Goal: Task Accomplishment & Management: Manage account settings

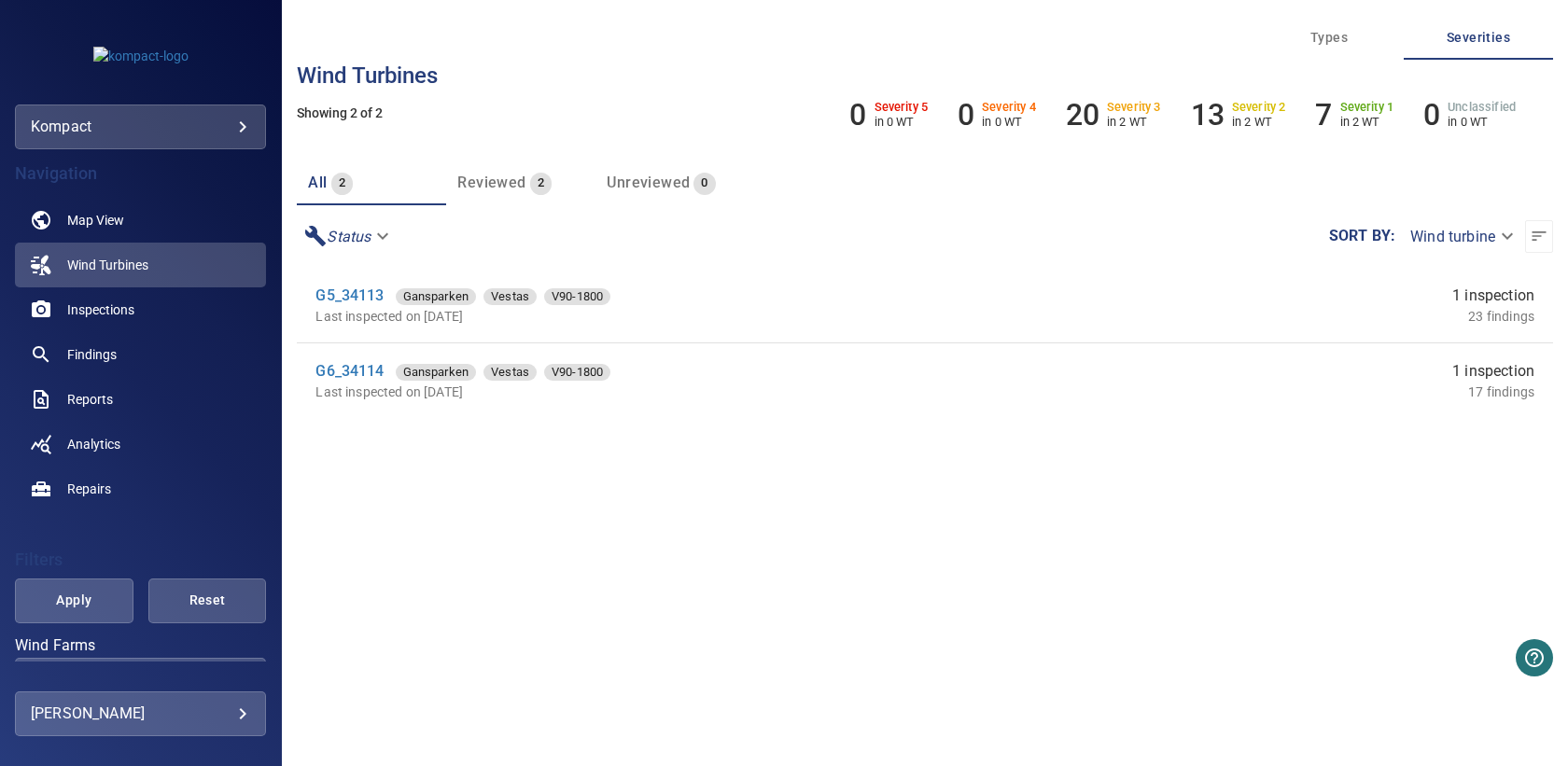
click at [195, 131] on body "**********" at bounding box center [784, 383] width 1568 height 766
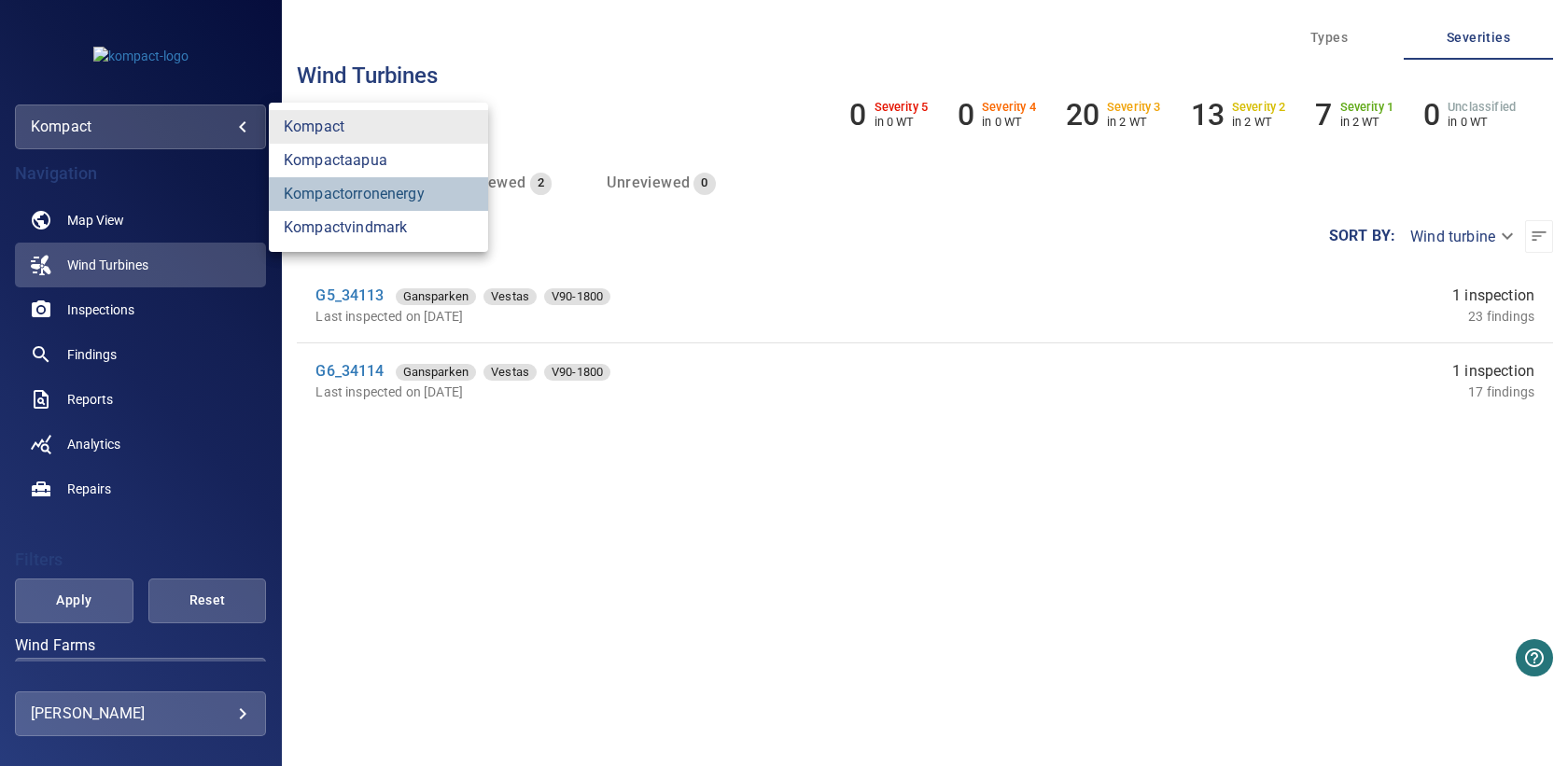
click at [422, 187] on link "kompactorronenergy" at bounding box center [378, 194] width 219 height 34
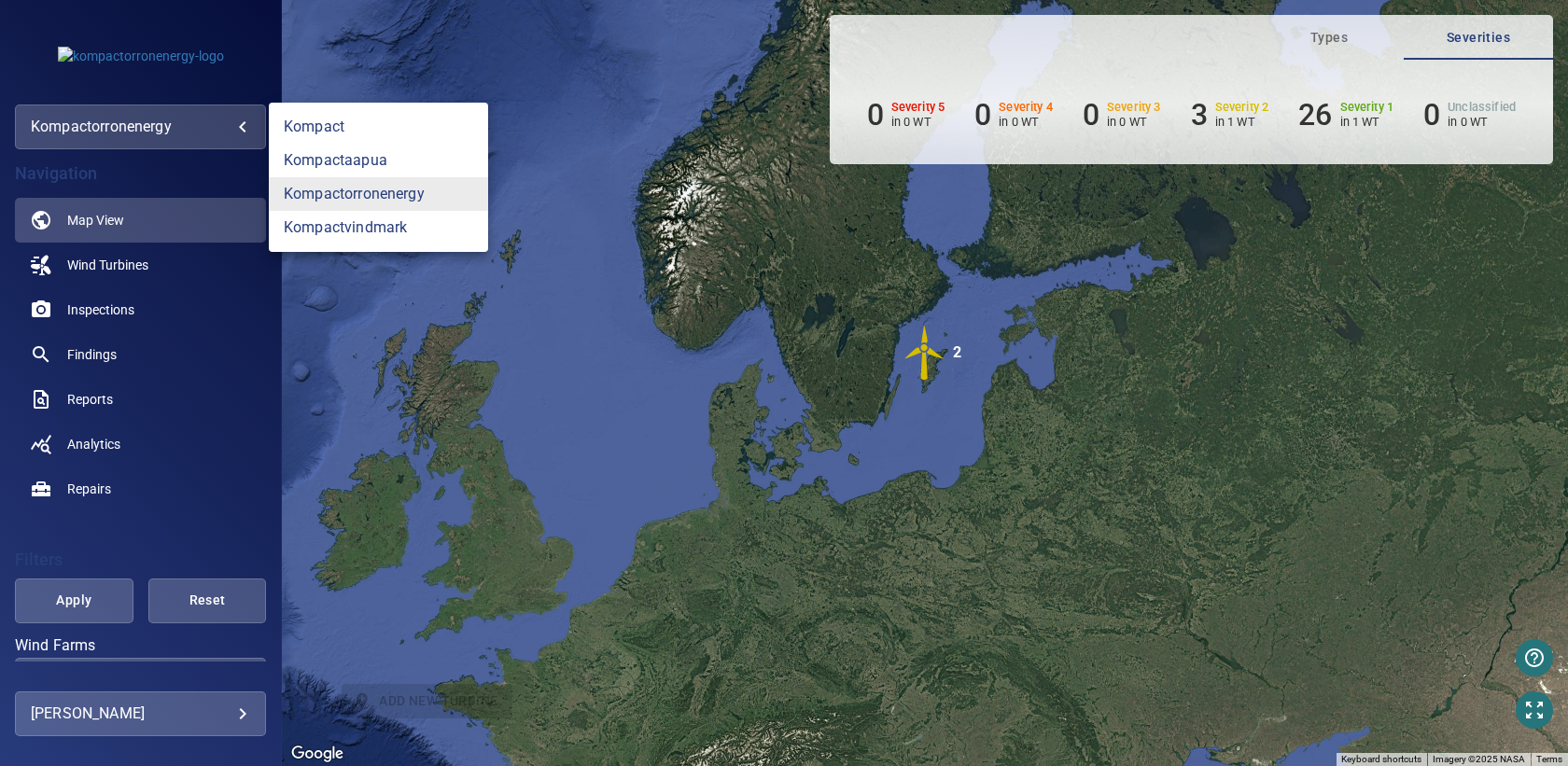
click at [198, 140] on body "**********" at bounding box center [784, 383] width 1568 height 766
click at [349, 169] on link "kompactaapua" at bounding box center [378, 161] width 219 height 34
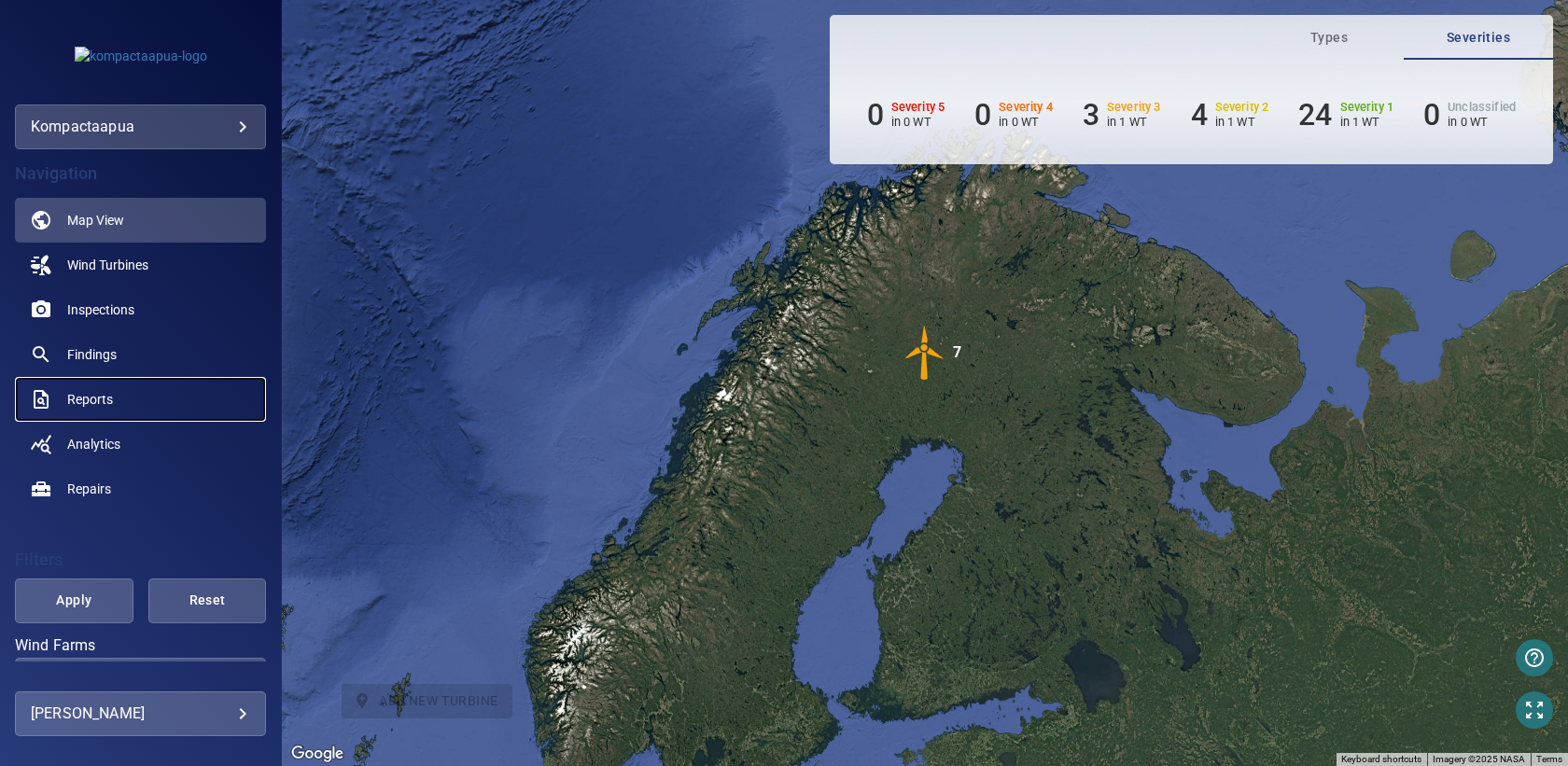
click at [108, 392] on span "Reports" at bounding box center [89, 400] width 46 height 19
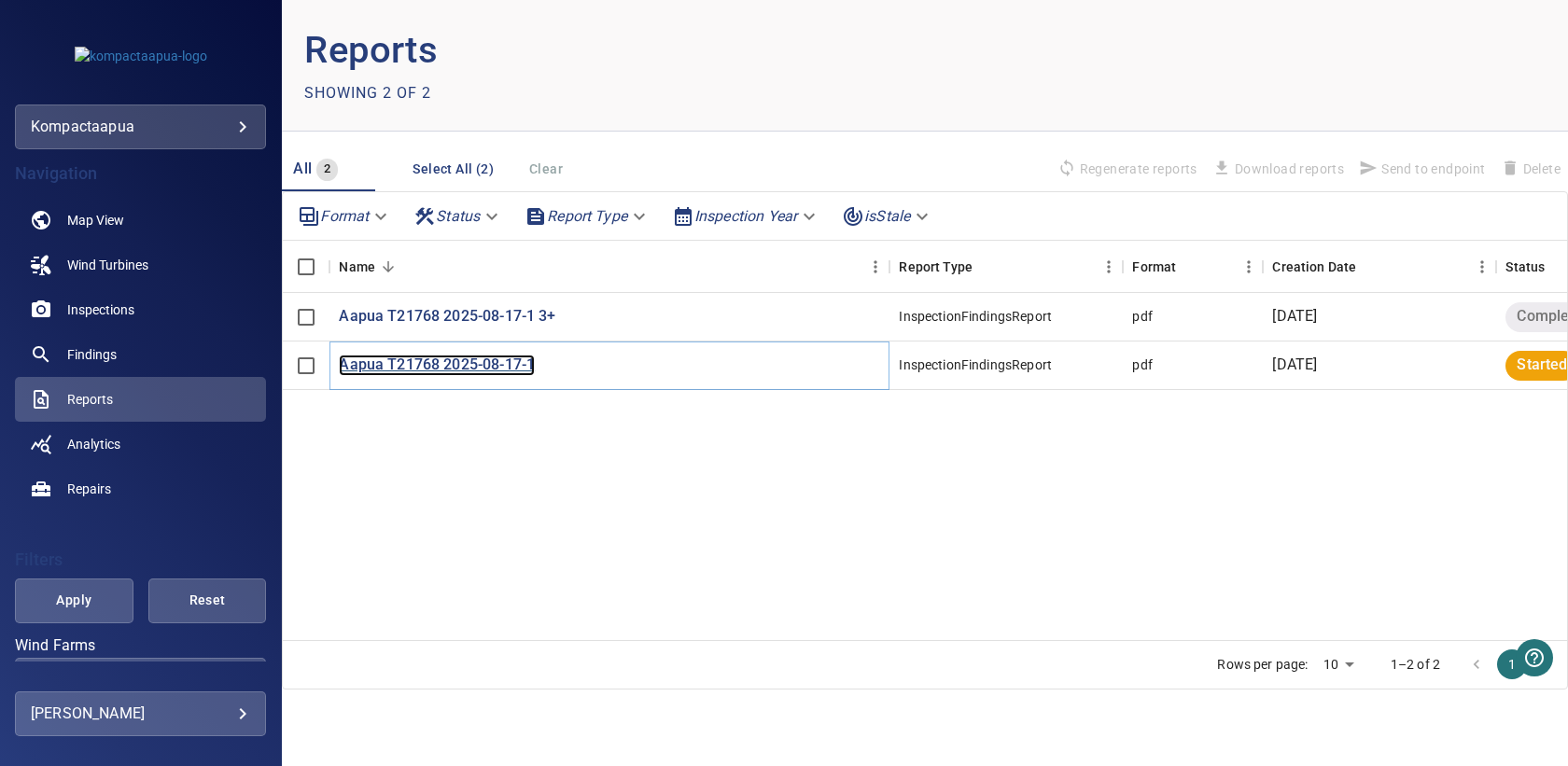
click at [506, 367] on p "Aapua T21768 2025-08-17-1" at bounding box center [437, 365] width 196 height 22
click at [104, 358] on span "Findings" at bounding box center [91, 355] width 50 height 19
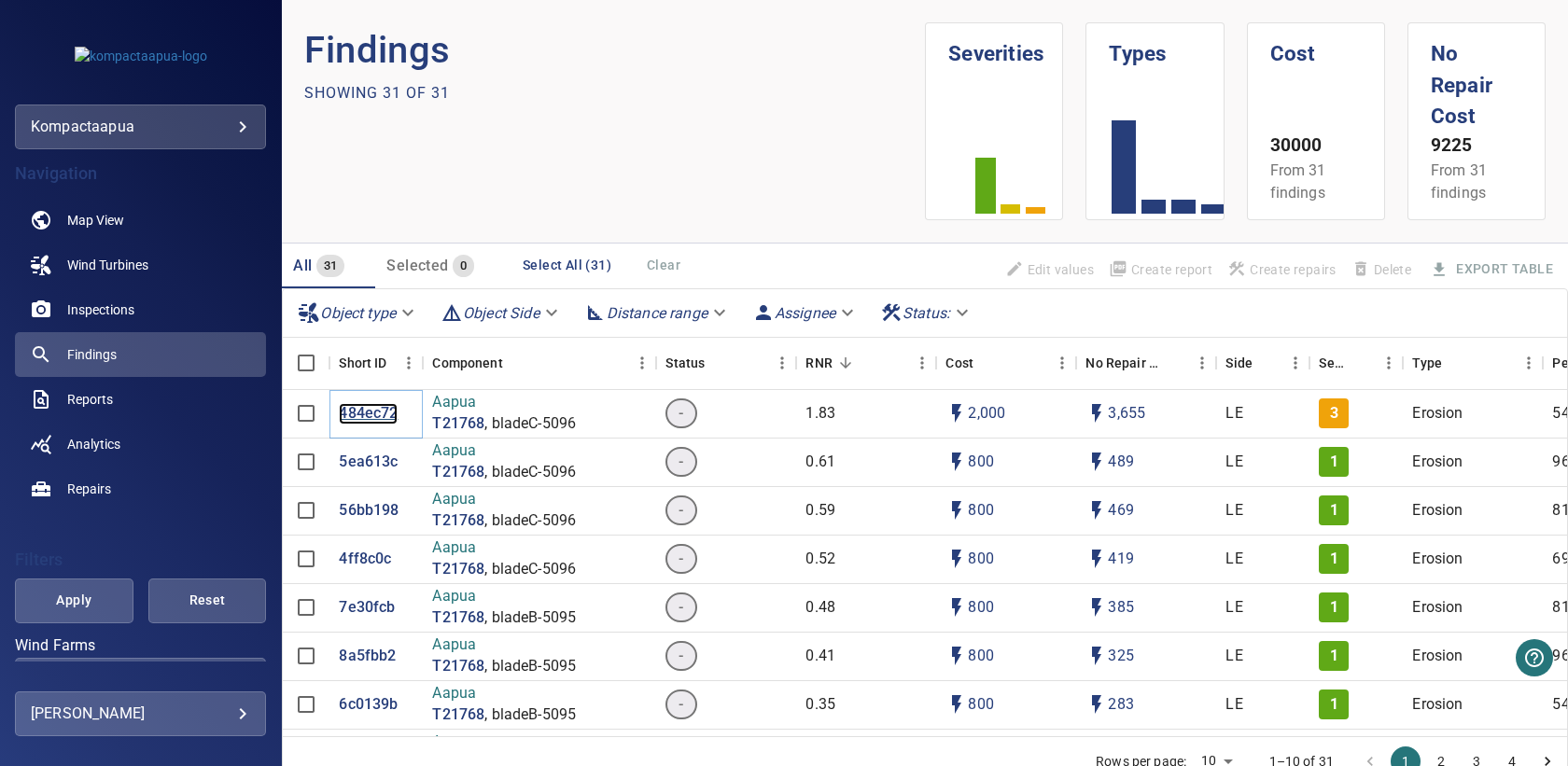
click at [379, 415] on p "484ec72" at bounding box center [368, 413] width 58 height 22
click at [382, 413] on p "484ec72" at bounding box center [368, 413] width 58 height 22
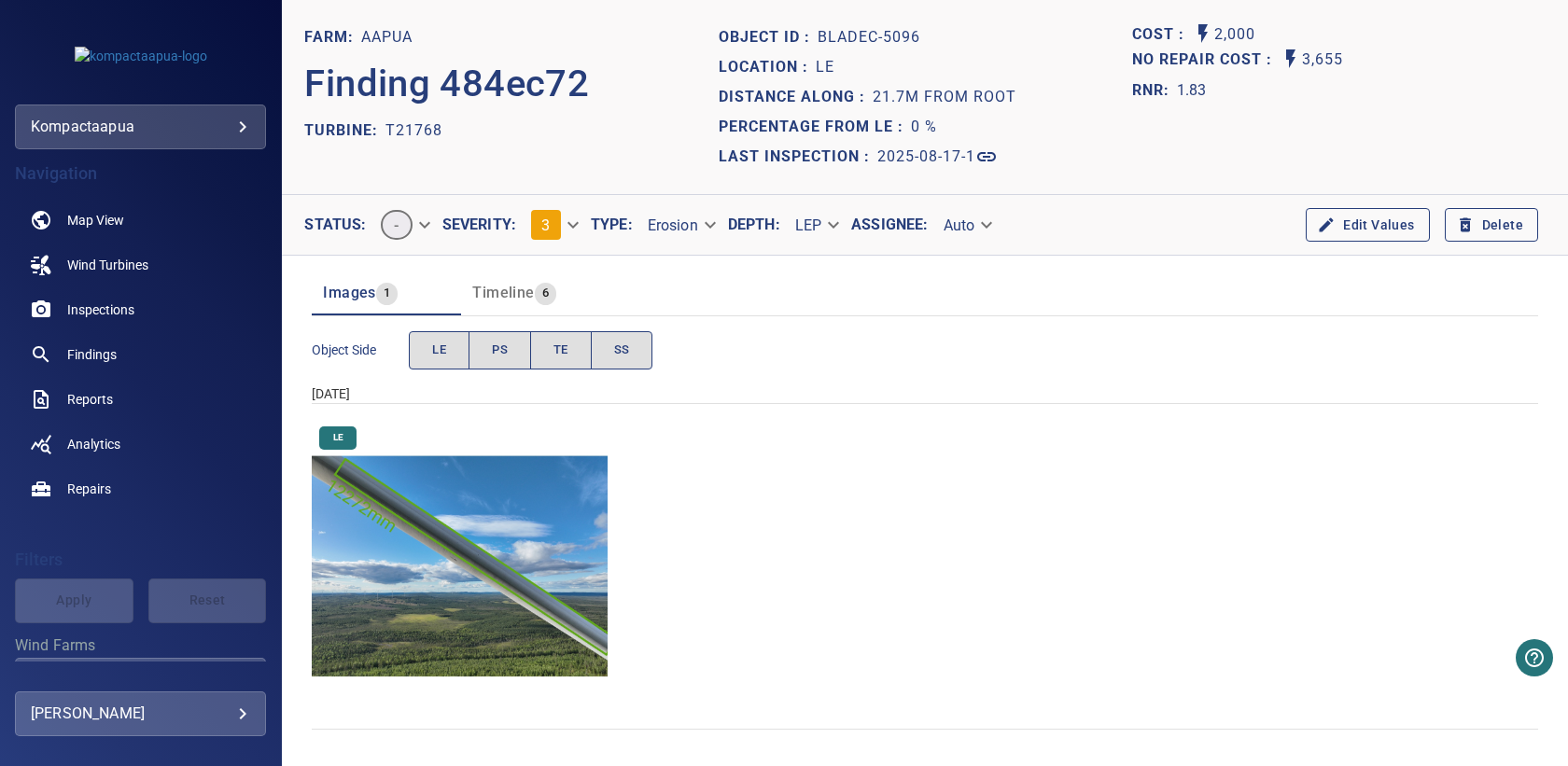
click at [568, 228] on body "**********" at bounding box center [784, 383] width 1568 height 766
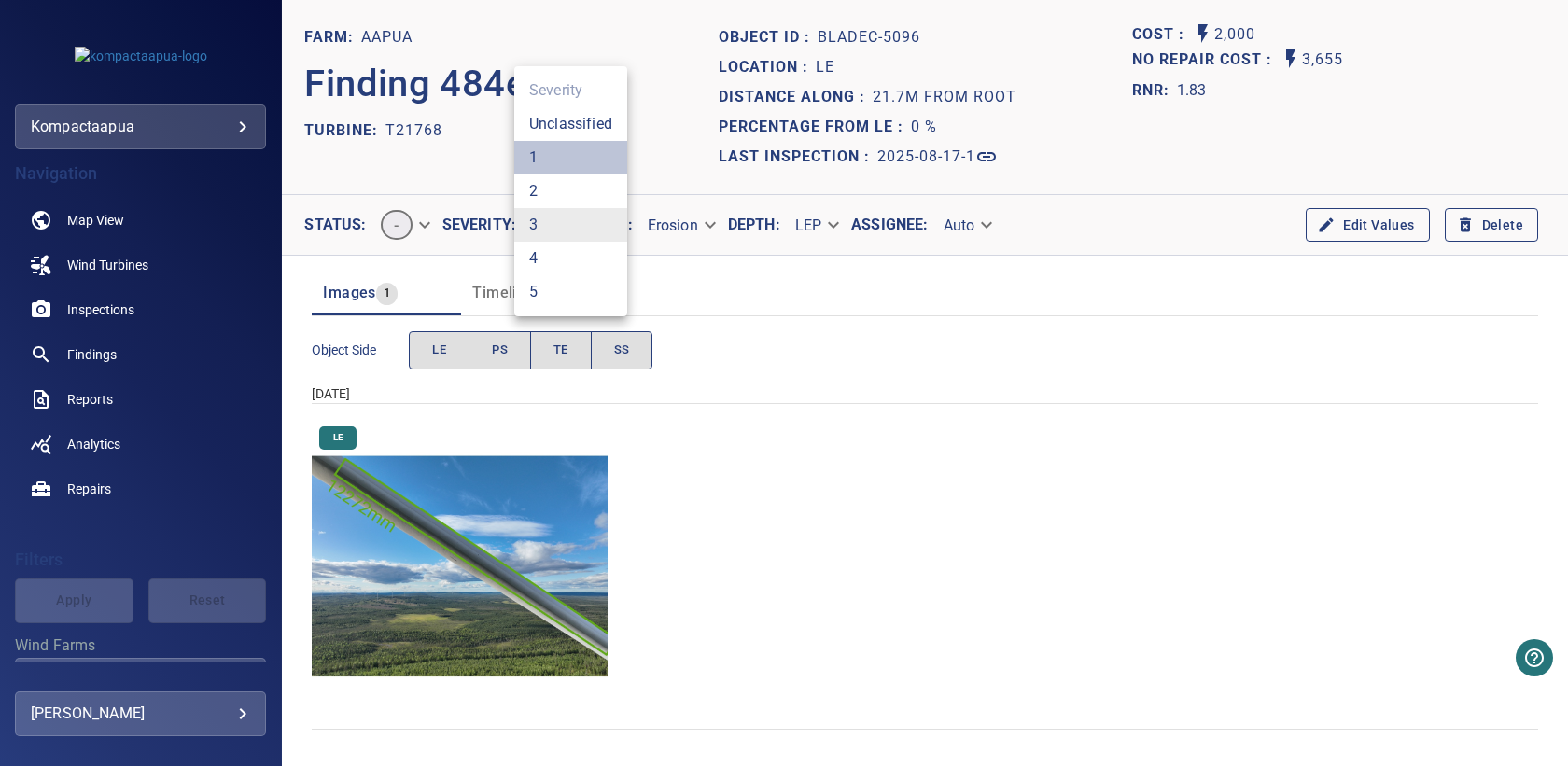
click at [562, 165] on li "1" at bounding box center [570, 158] width 113 height 34
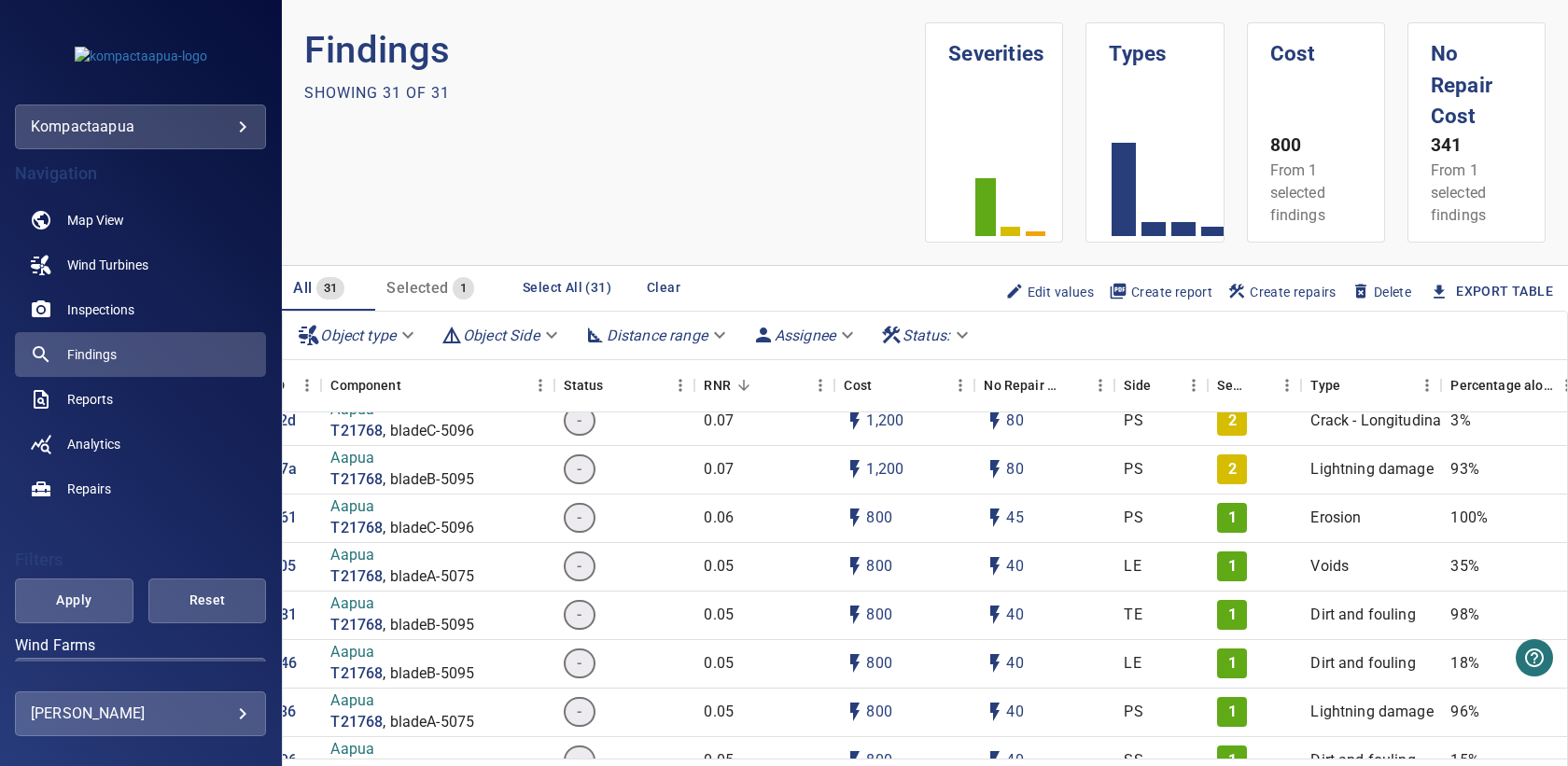
scroll to position [102, 0]
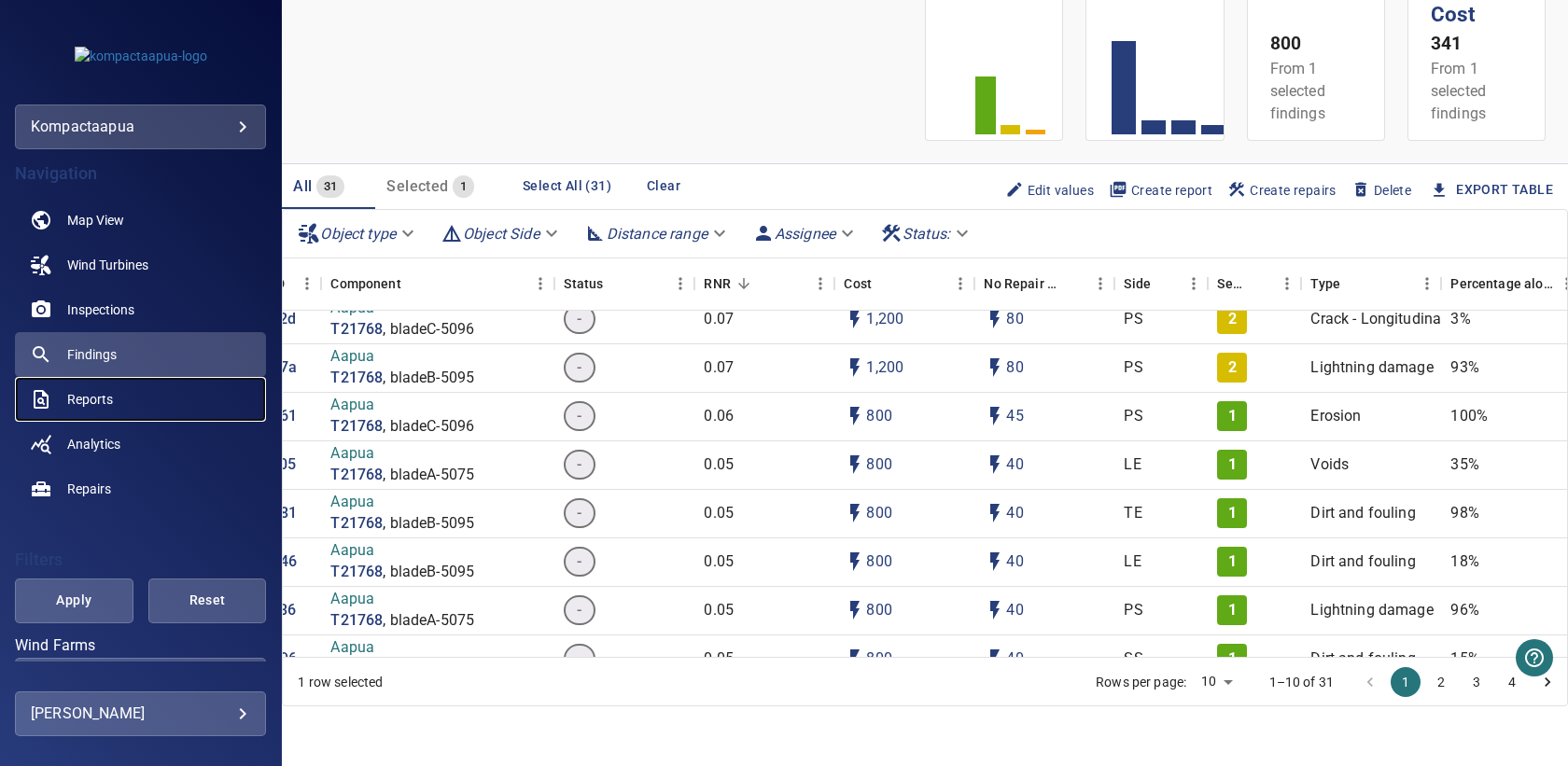
click at [120, 410] on link "Reports" at bounding box center [140, 400] width 251 height 45
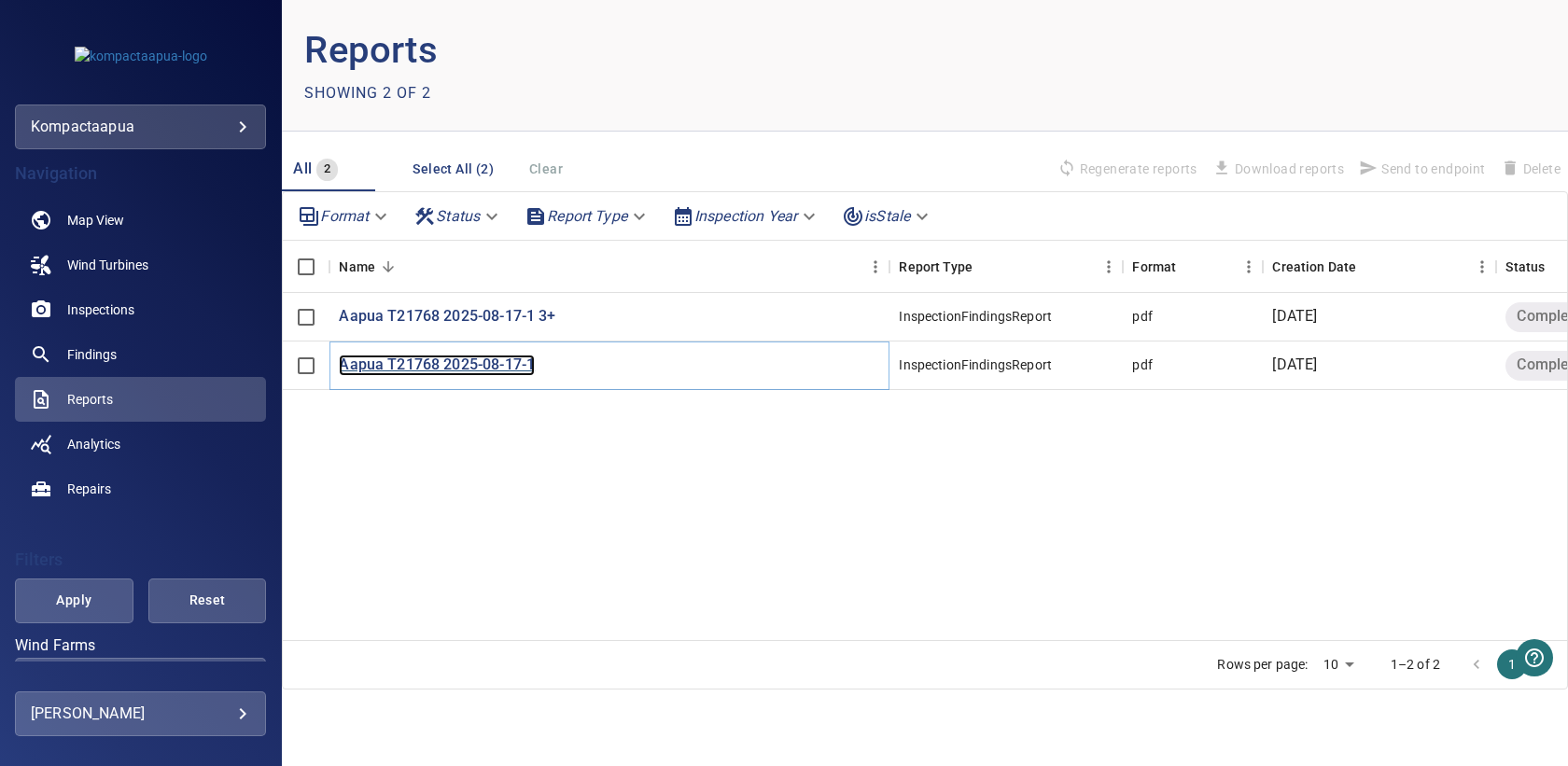
click at [451, 363] on p "Aapua T21768 2025-08-17-1" at bounding box center [437, 365] width 196 height 22
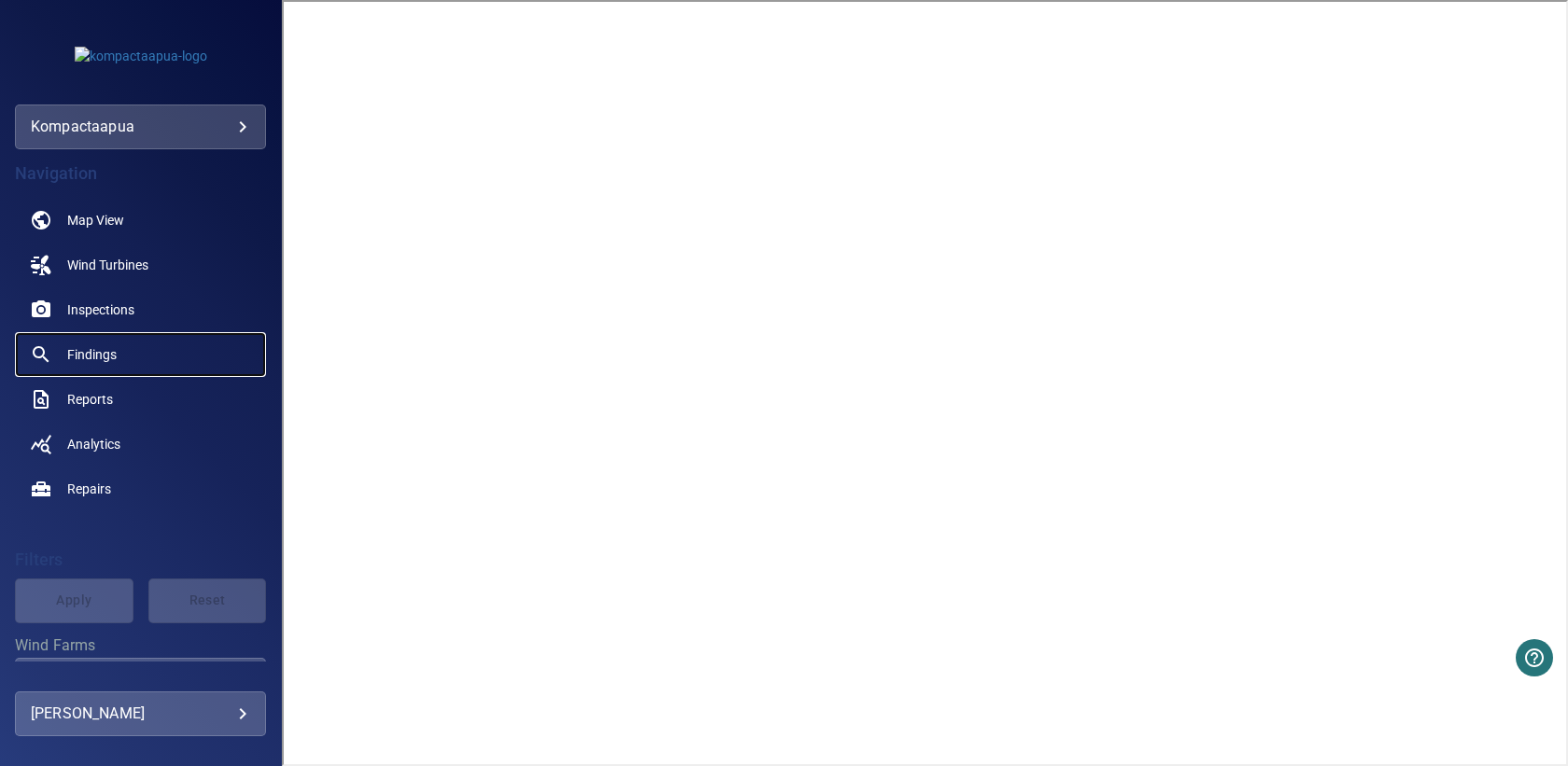
click at [107, 348] on span "Findings" at bounding box center [91, 355] width 50 height 19
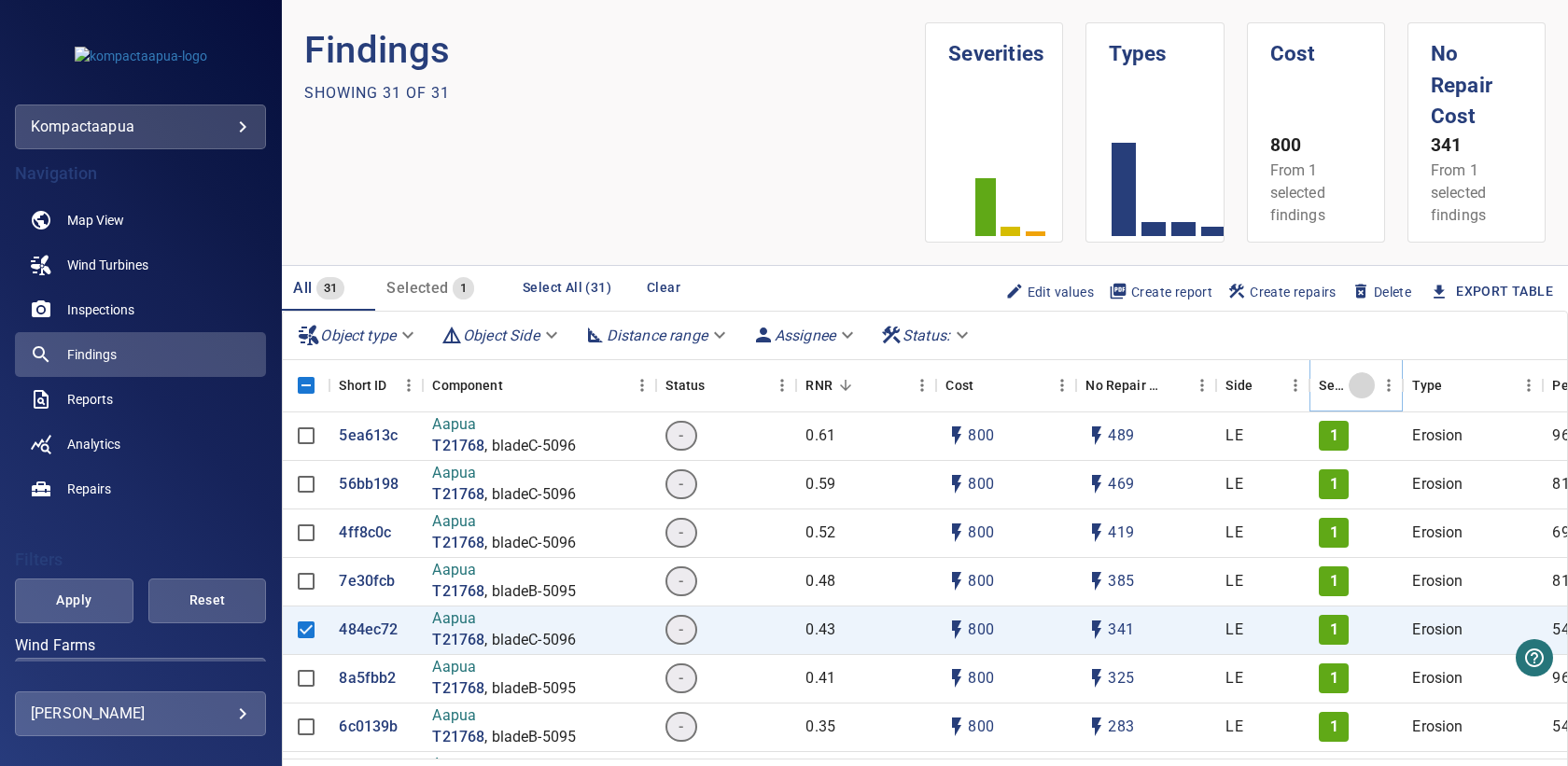
click at [1361, 386] on icon "Sort" at bounding box center [1362, 386] width 17 height 17
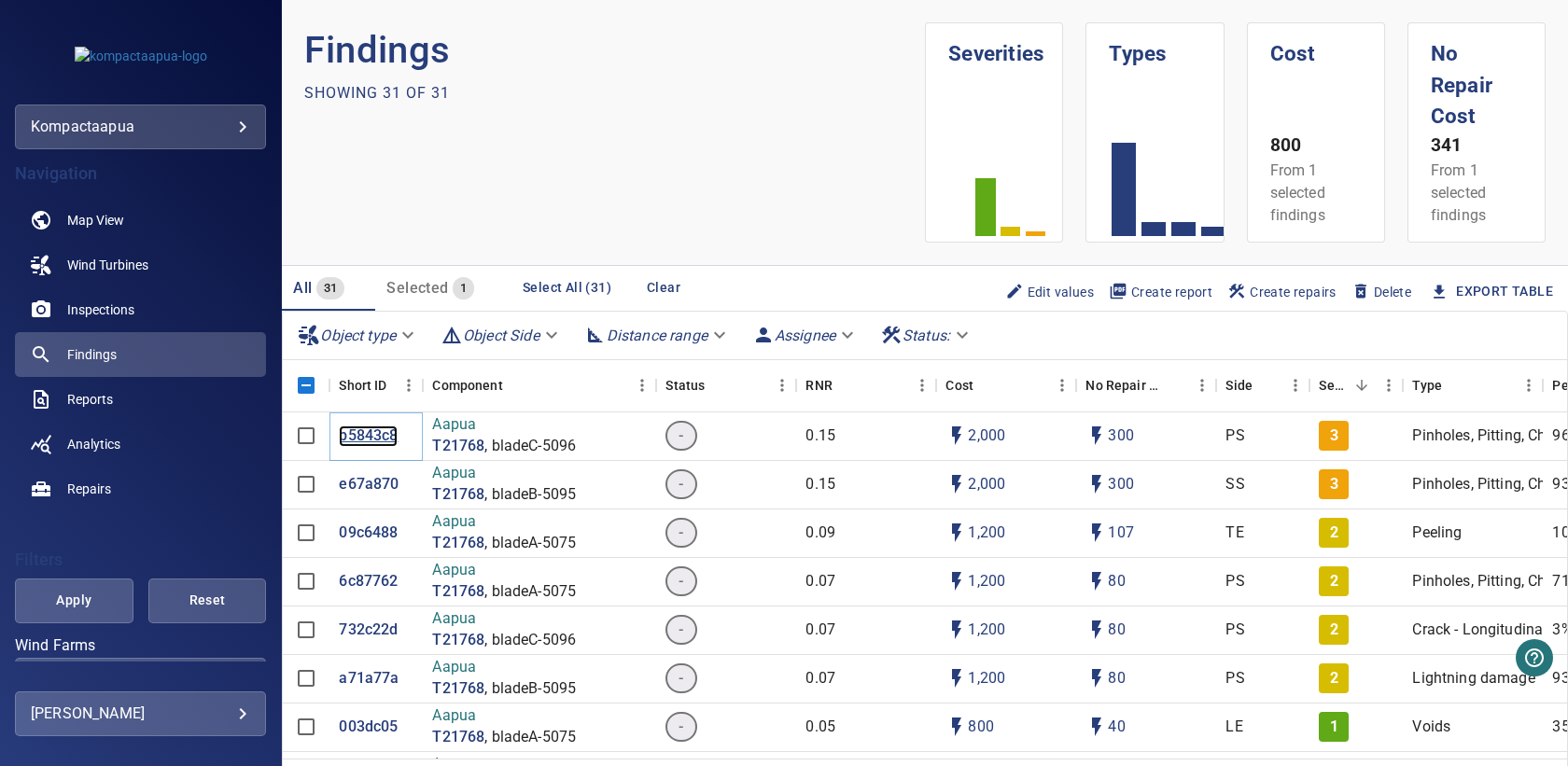
click at [385, 433] on p "b5843c8" at bounding box center [368, 436] width 58 height 22
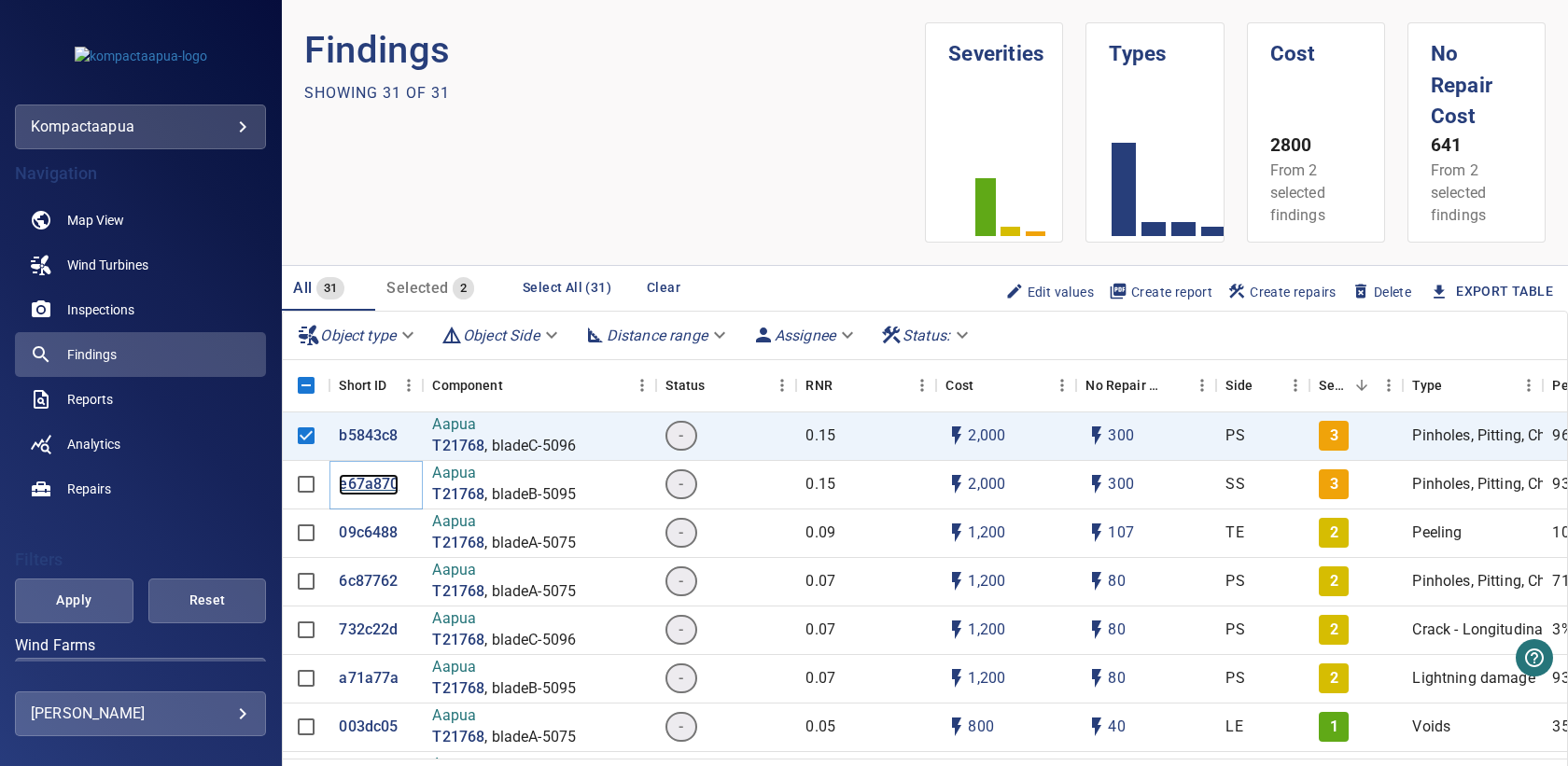
click at [394, 486] on p "e67a870" at bounding box center [368, 485] width 59 height 22
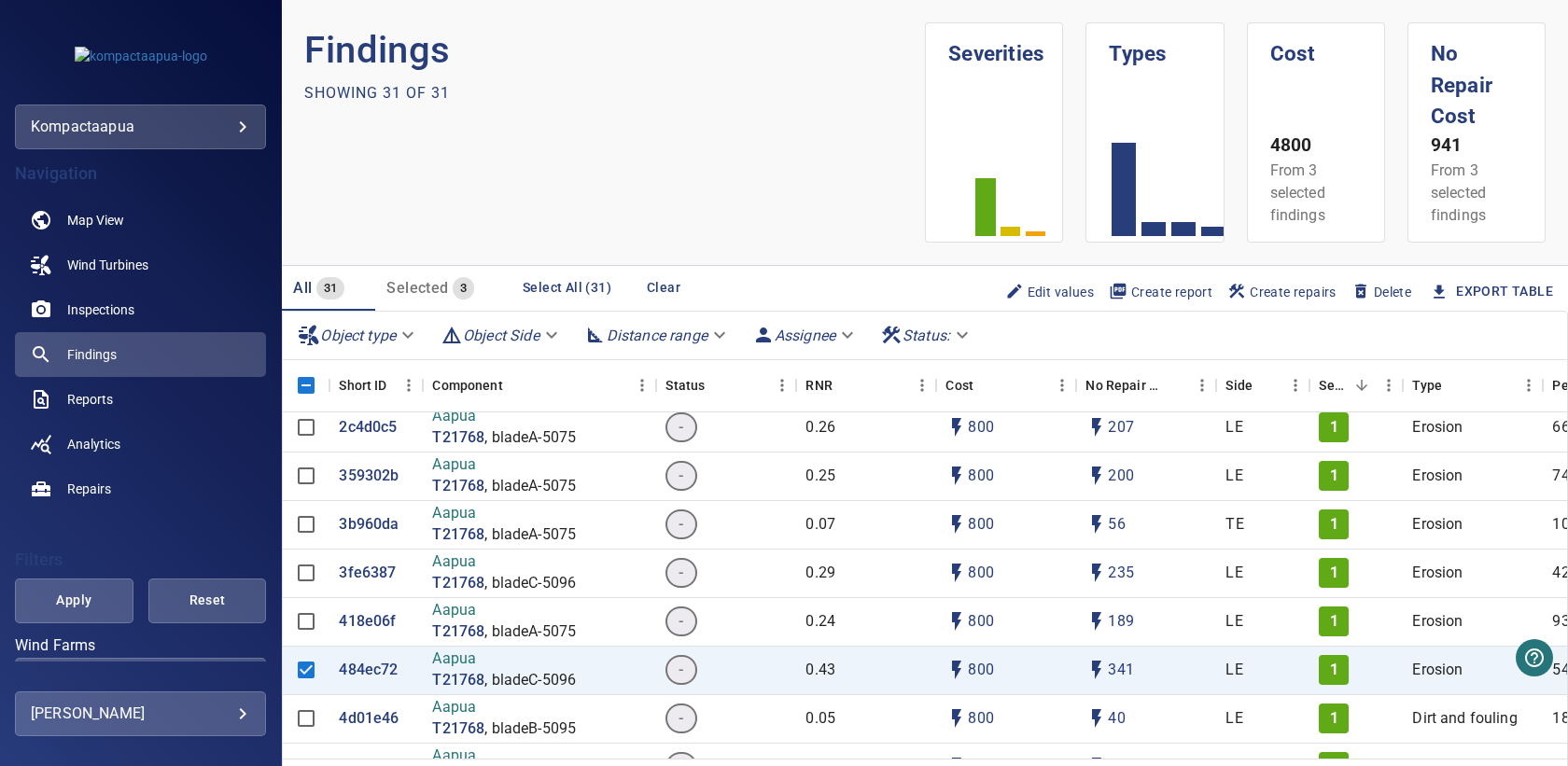
scroll to position [462, 0]
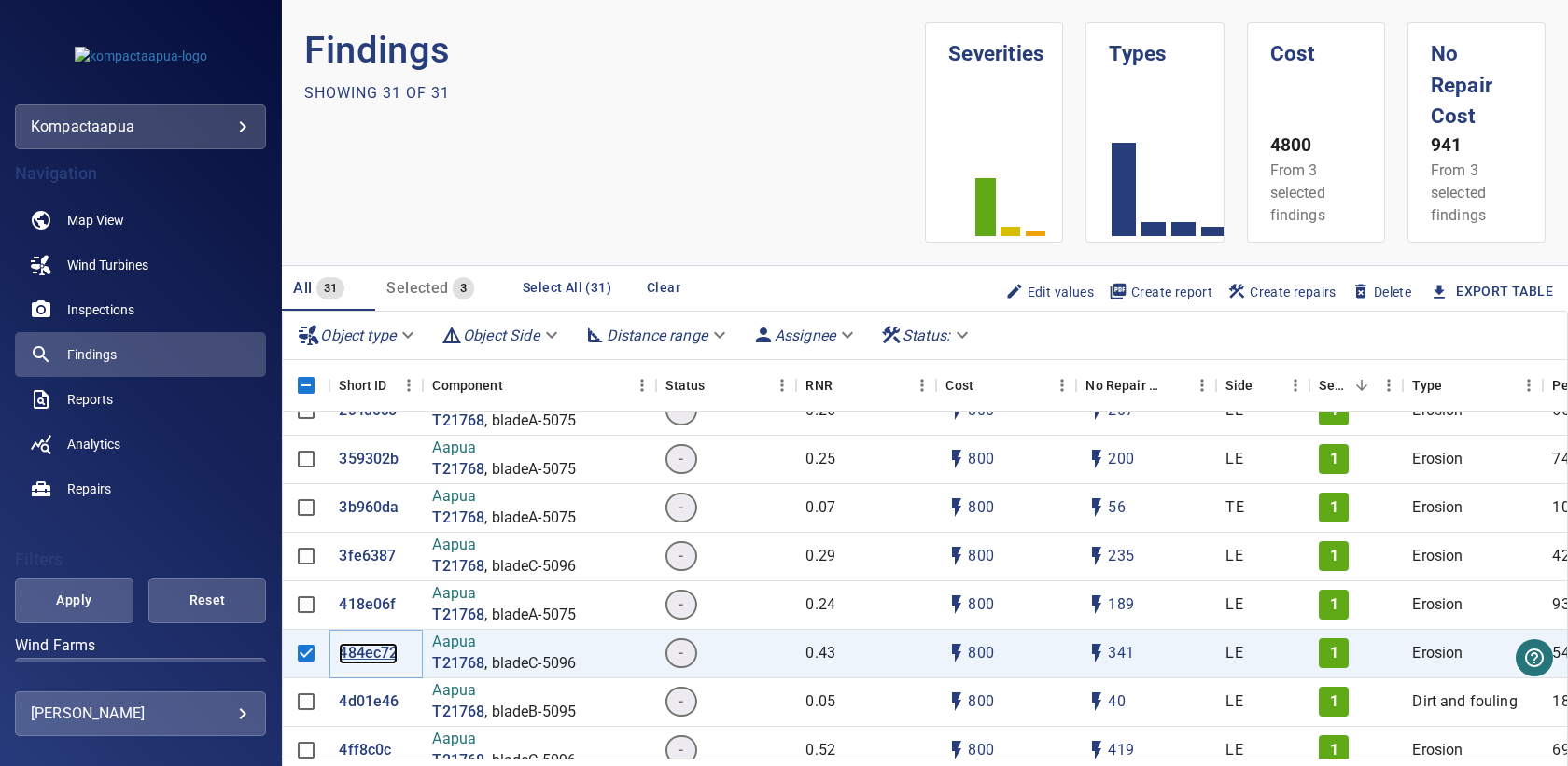
click at [376, 648] on p "484ec72" at bounding box center [368, 653] width 58 height 22
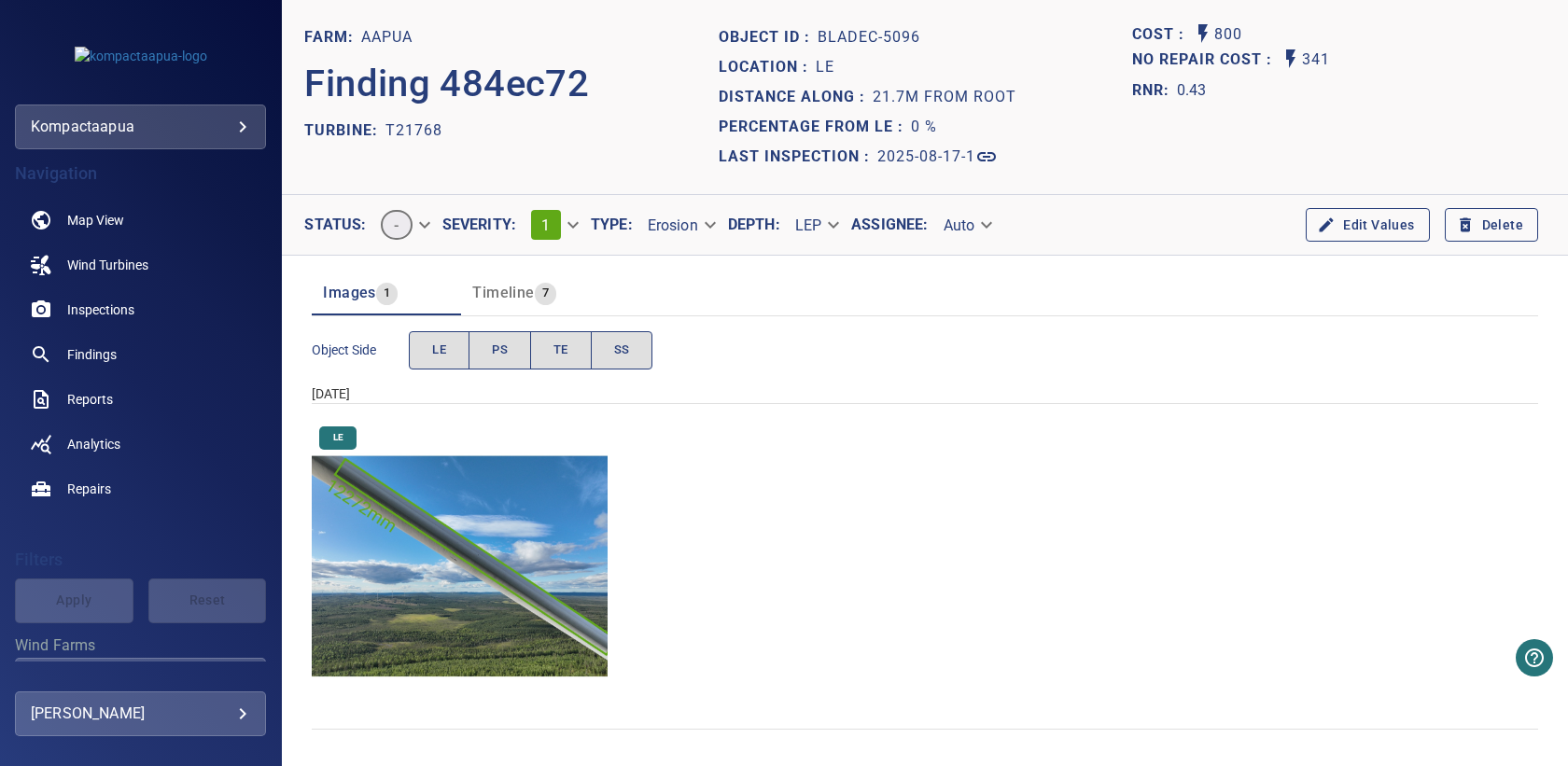
click at [1471, 212] on button "Delete" at bounding box center [1491, 225] width 93 height 35
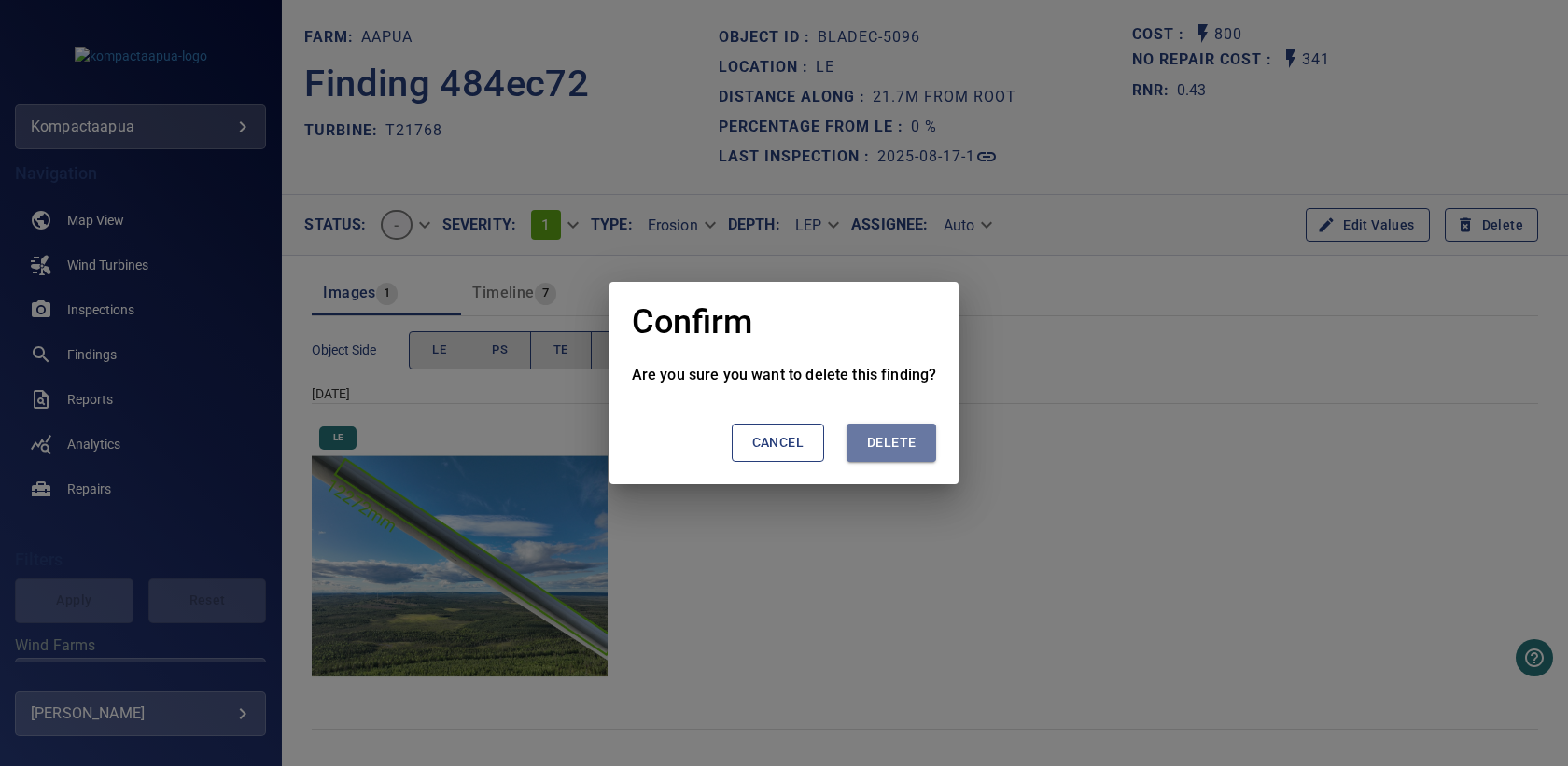
click at [879, 450] on span "Delete" at bounding box center [891, 442] width 49 height 24
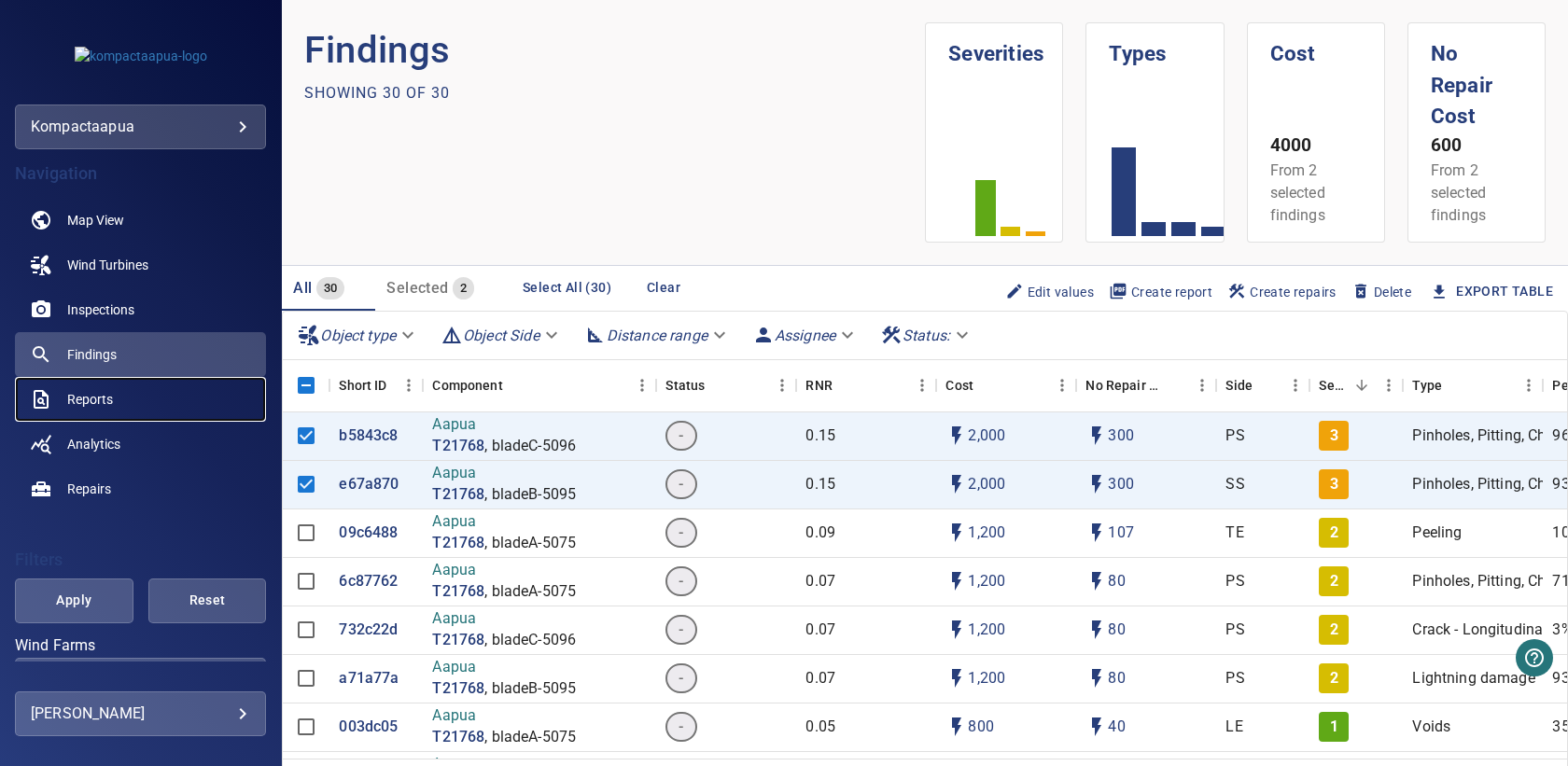
click at [109, 389] on link "Reports" at bounding box center [140, 400] width 251 height 45
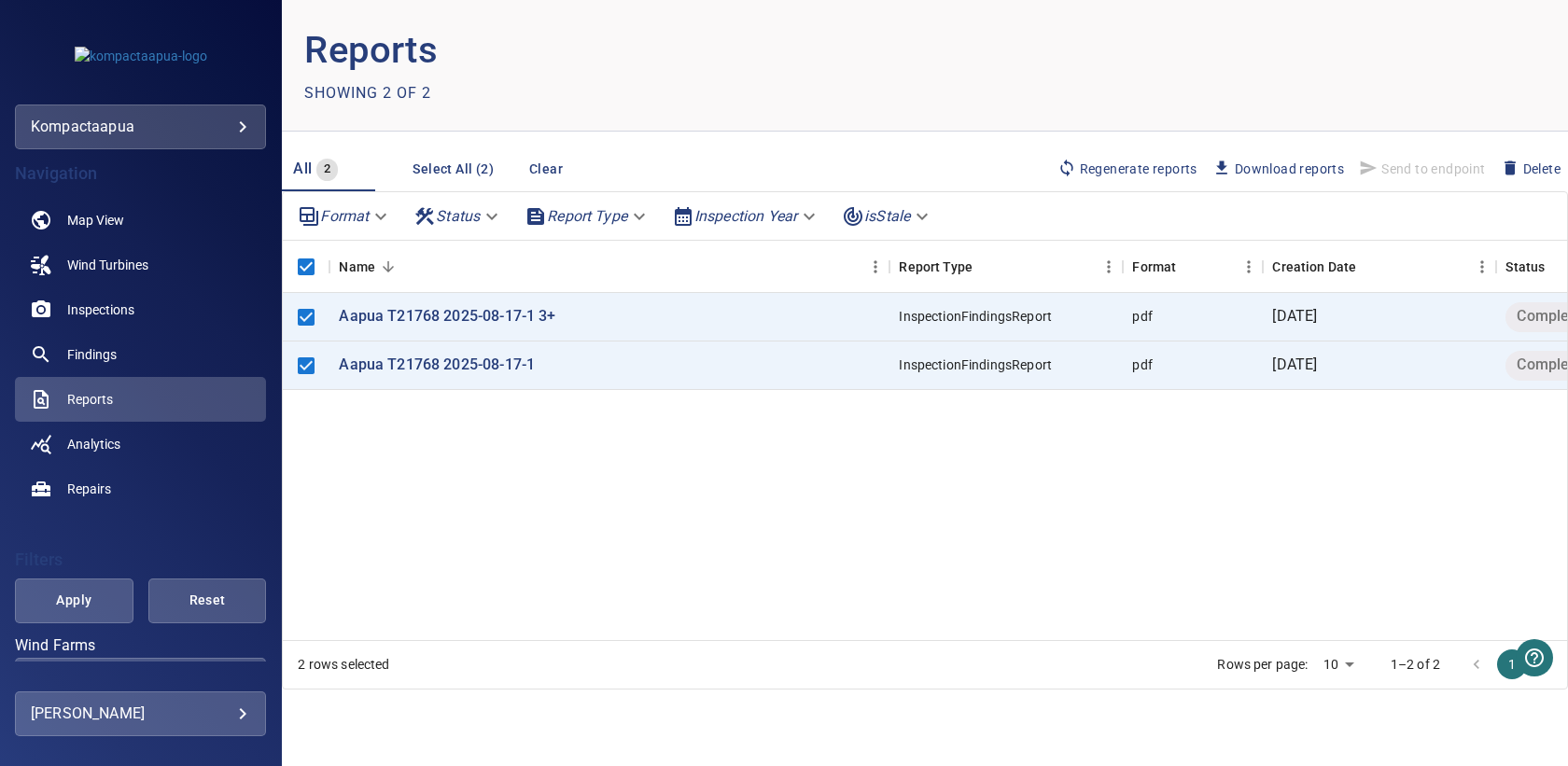
click at [1109, 171] on span "Regenerate reports" at bounding box center [1128, 169] width 140 height 21
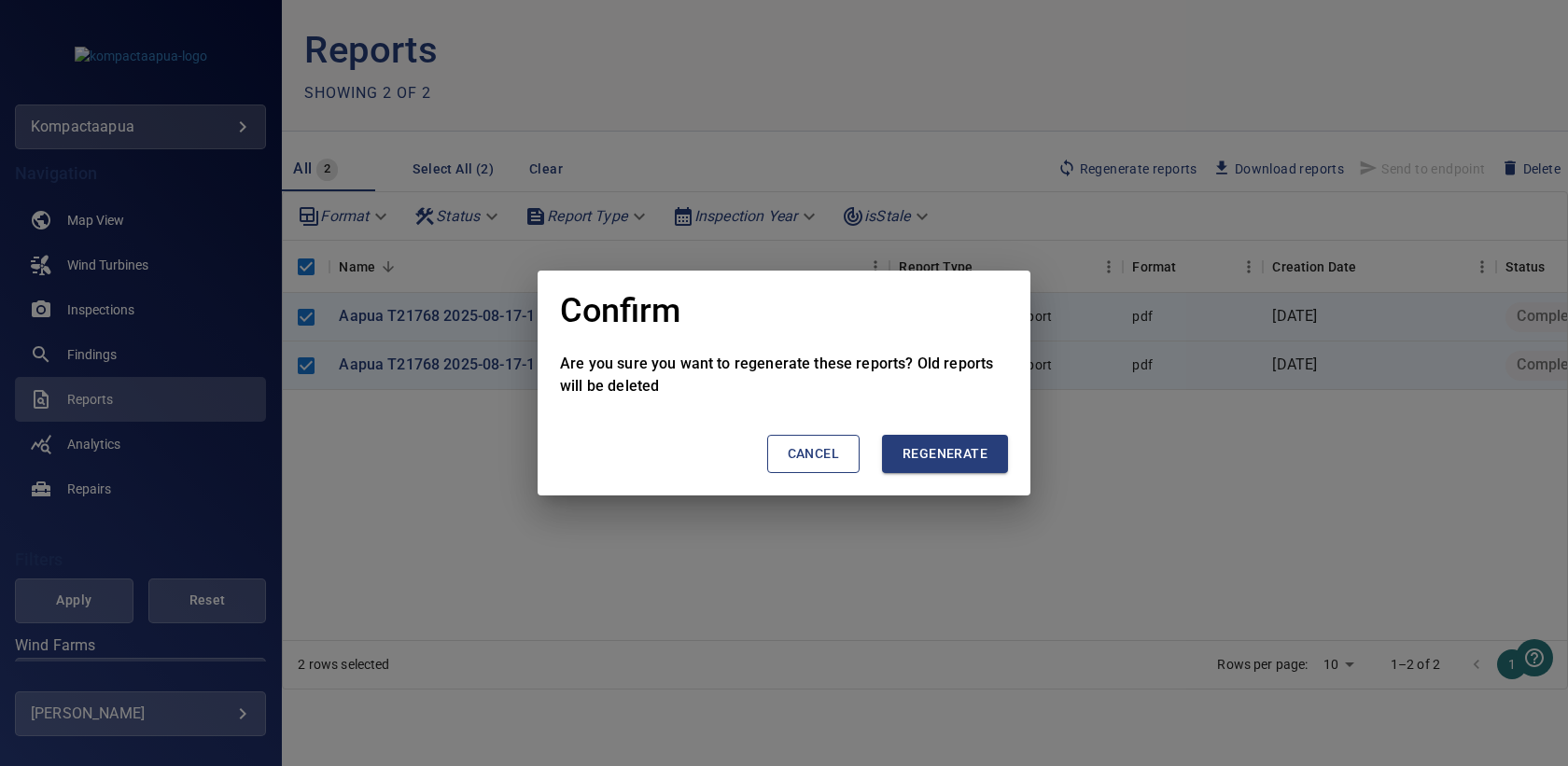
click at [929, 444] on span "Regenerate" at bounding box center [945, 454] width 85 height 24
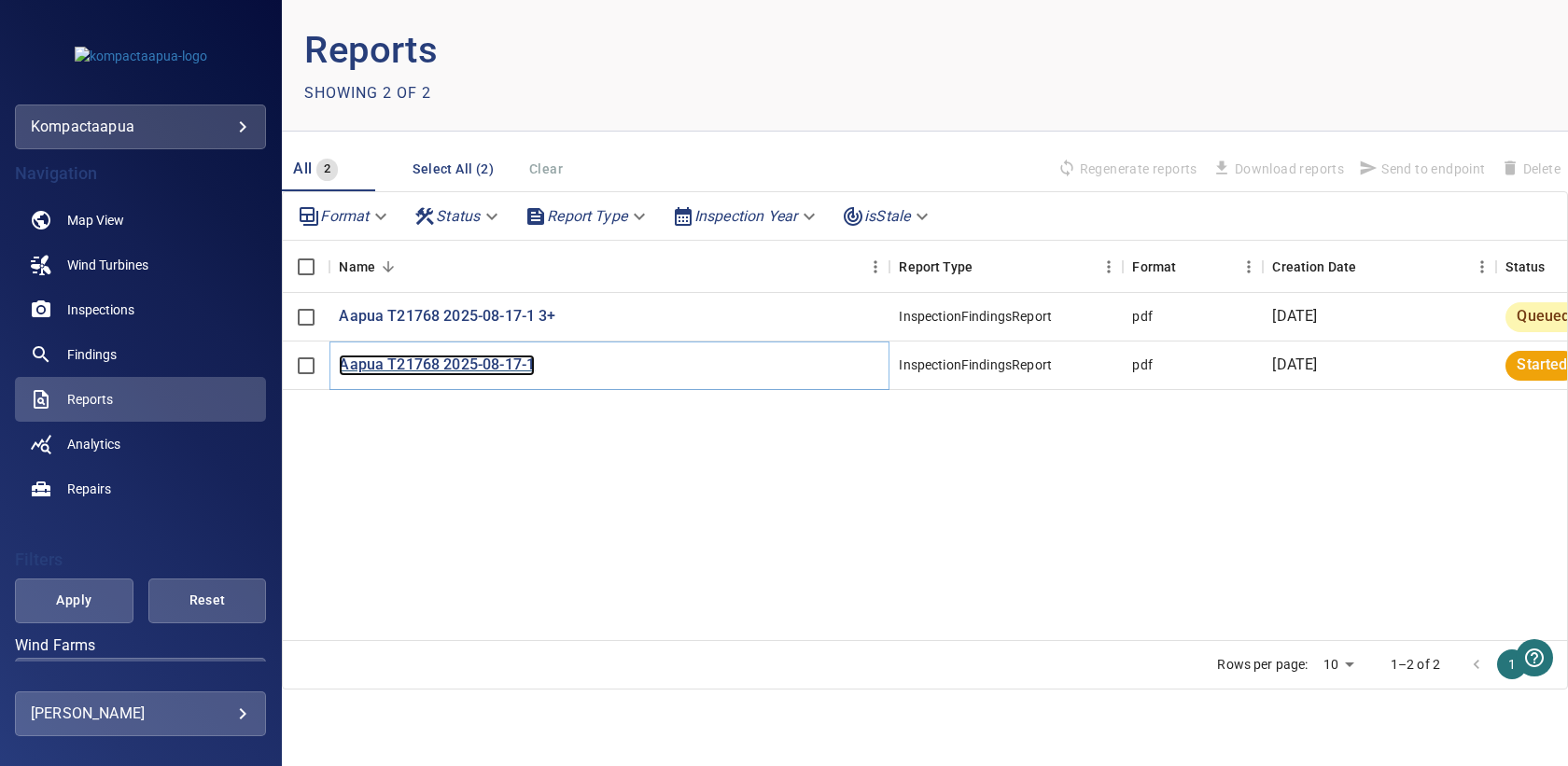
click at [448, 365] on p "Aapua T21768 2025-08-17-1" at bounding box center [437, 365] width 196 height 22
